Goal: Task Accomplishment & Management: Manage account settings

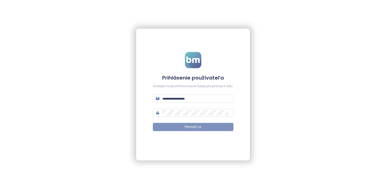
type input "**********"
click at [196, 128] on span "Prihlásiť sa" at bounding box center [193, 126] width 17 height 5
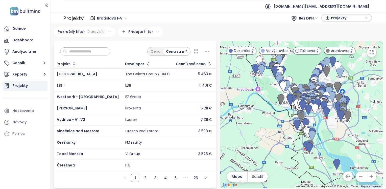
click at [367, 181] on button "button" at bounding box center [371, 176] width 10 height 10
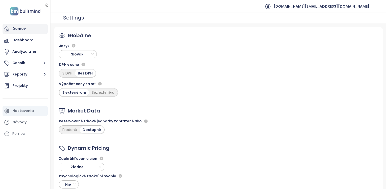
click at [33, 34] on div "Domov" at bounding box center [25, 29] width 45 height 10
